Goal: Information Seeking & Learning: Learn about a topic

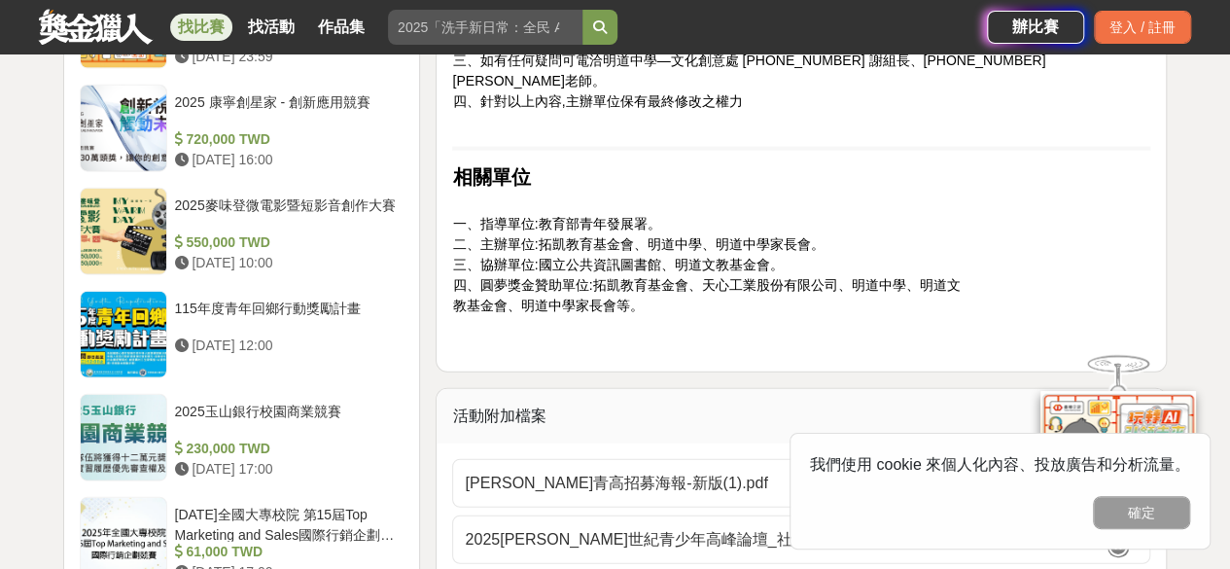
scroll to position [2235, 0]
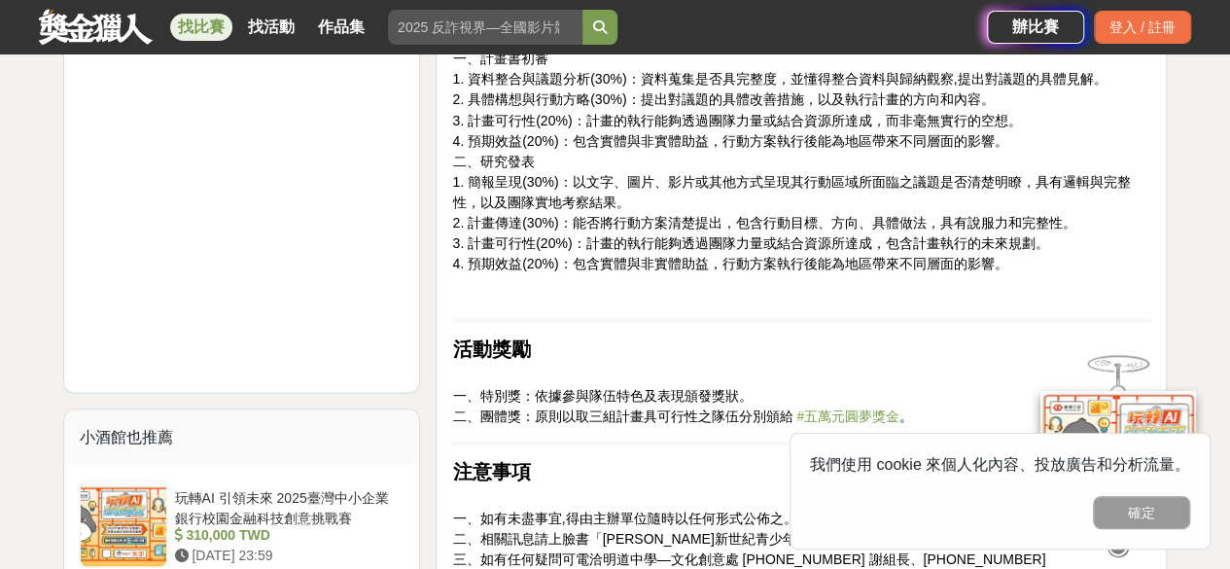
scroll to position [1749, 0]
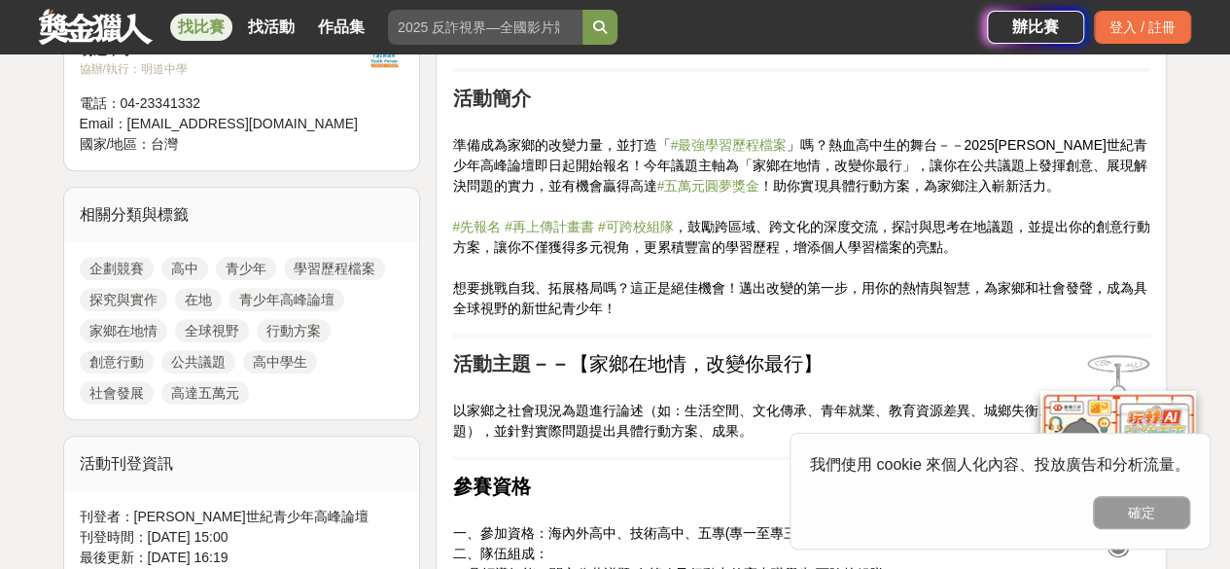
scroll to position [875, 0]
